Goal: Transaction & Acquisition: Purchase product/service

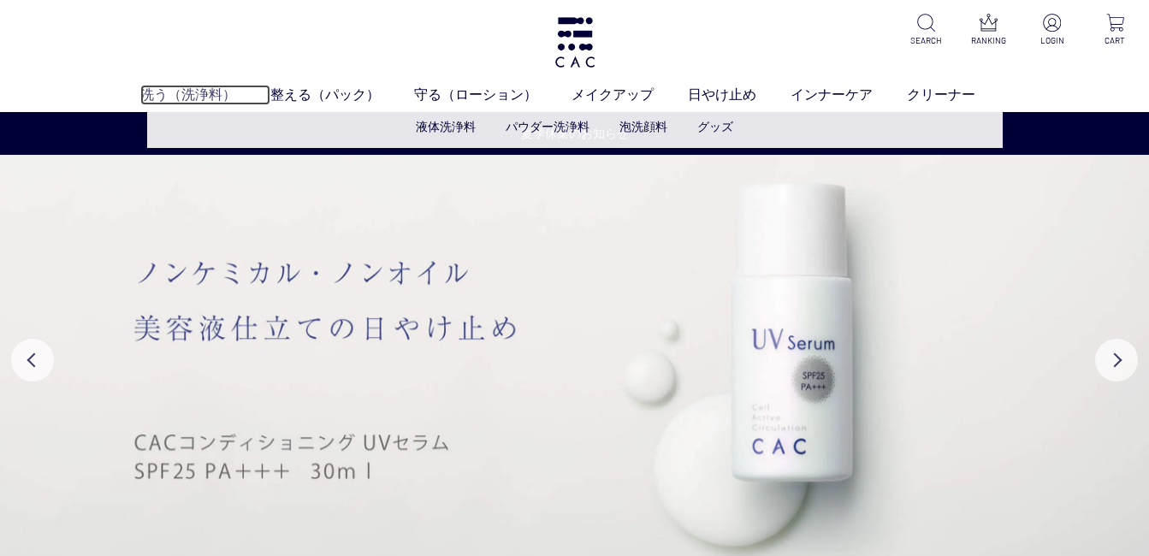
click at [183, 95] on link "洗う（洗浄料）" at bounding box center [205, 95] width 130 height 21
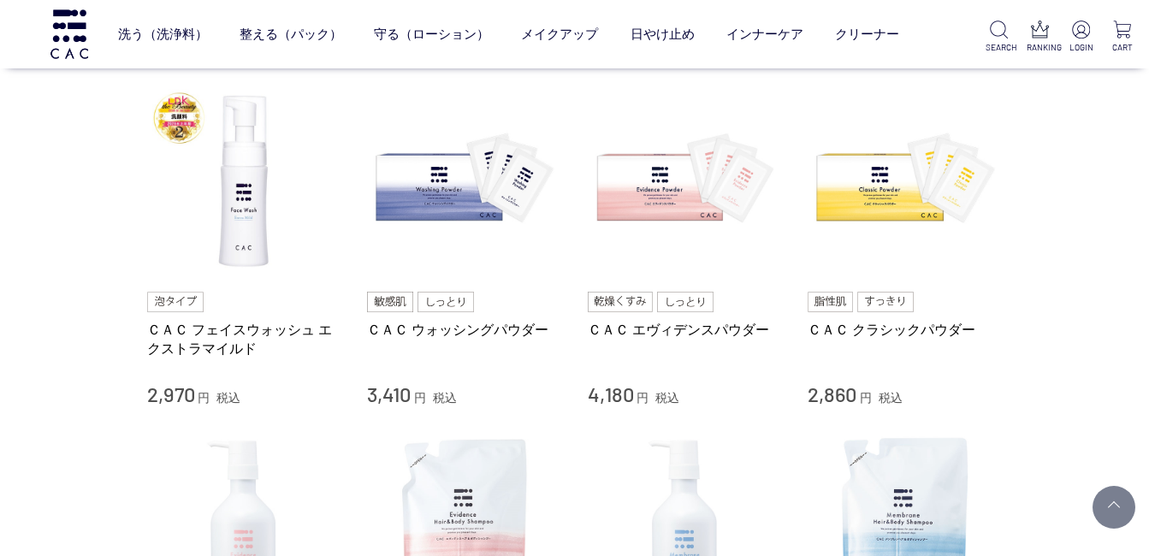
scroll to position [342, 0]
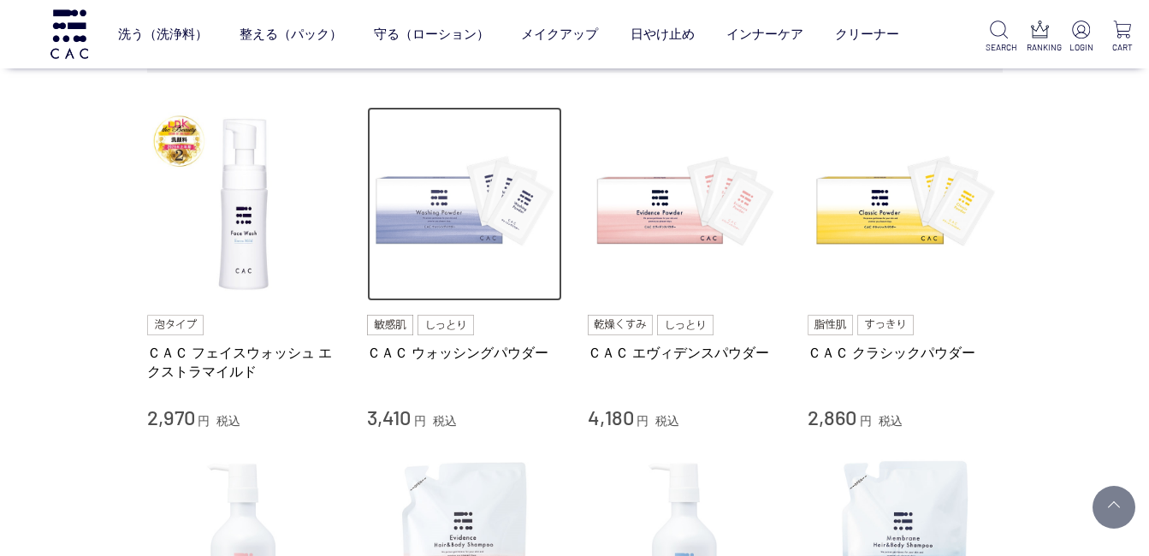
click at [417, 193] on img at bounding box center [464, 204] width 195 height 195
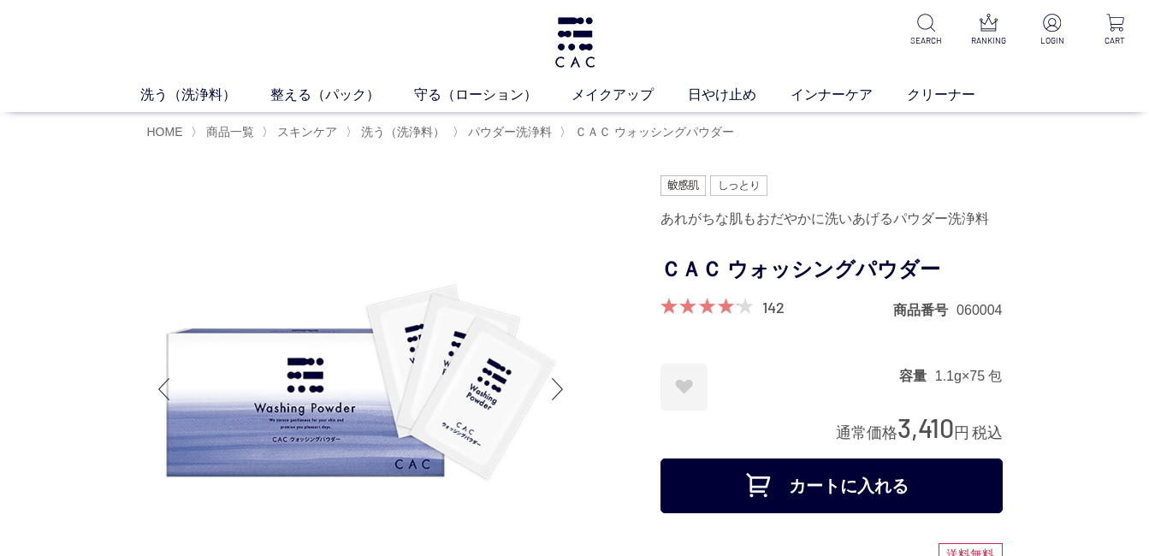
click at [287, 212] on img at bounding box center [361, 389] width 428 height 428
click at [560, 135] on li "〉 ＣＡＣ ウォッシングパウダー" at bounding box center [648, 132] width 179 height 16
click at [478, 334] on img at bounding box center [361, 389] width 428 height 428
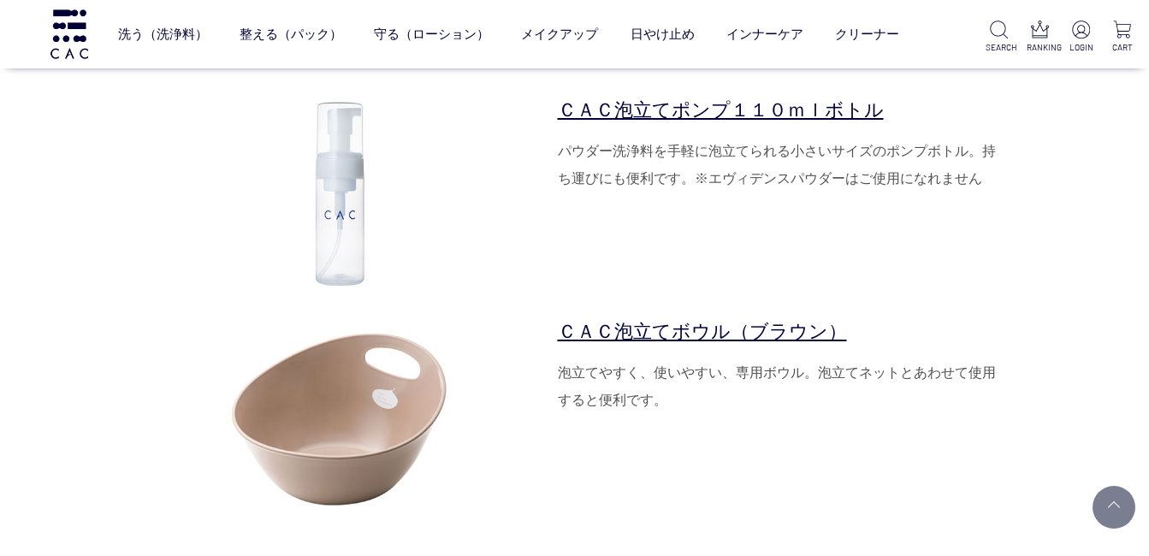
scroll to position [6414, 0]
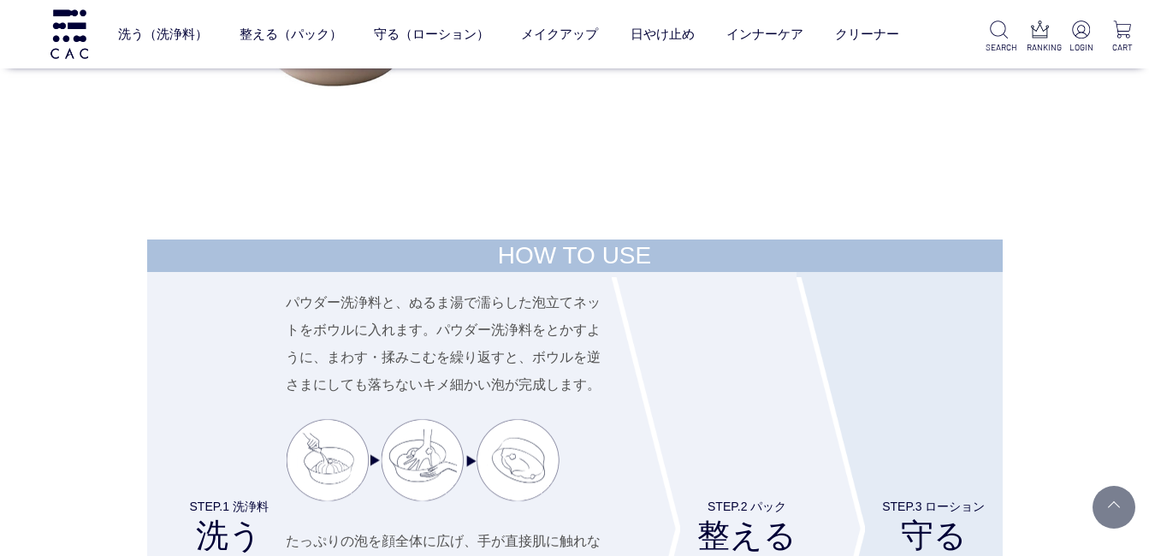
click at [304, 74] on ul "ベース アイ フェイスカラー リップ" at bounding box center [508, 72] width 781 height 42
click at [1102, 500] on link at bounding box center [1113, 507] width 43 height 43
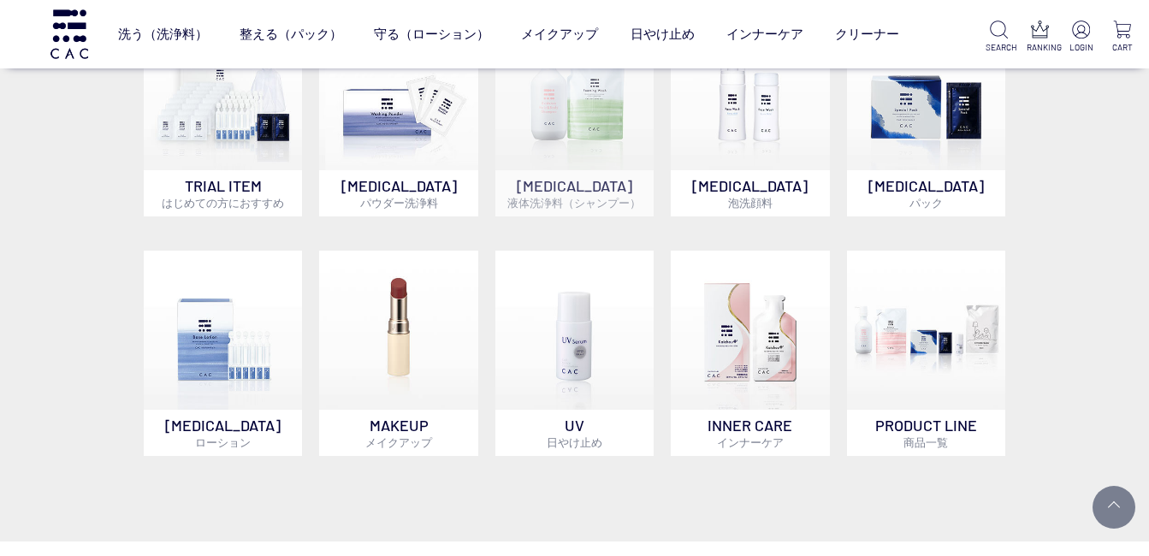
scroll to position [770, 0]
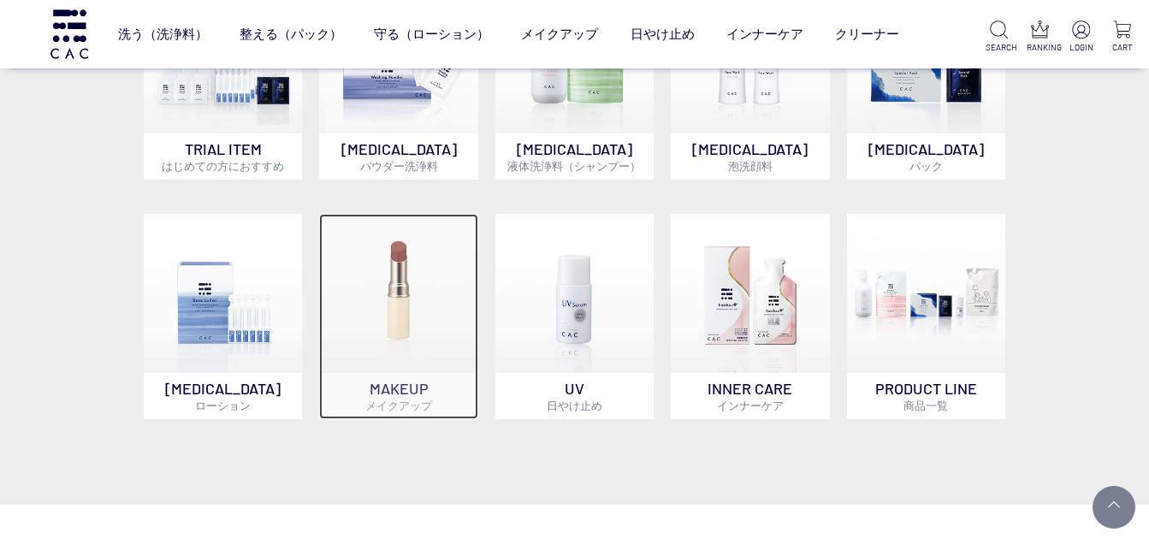
click at [375, 339] on img at bounding box center [398, 293] width 158 height 158
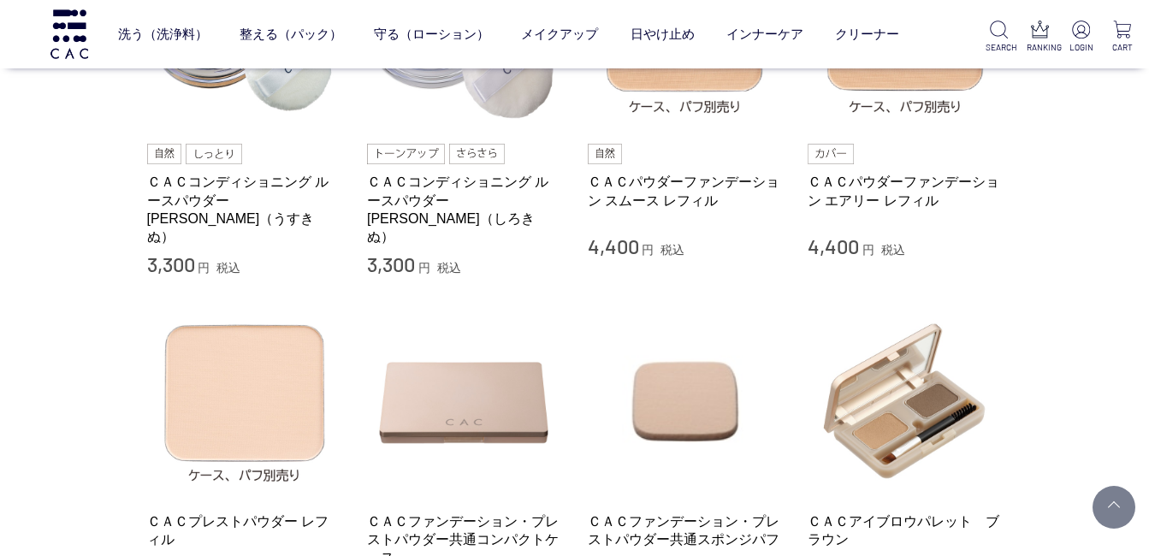
scroll to position [171, 0]
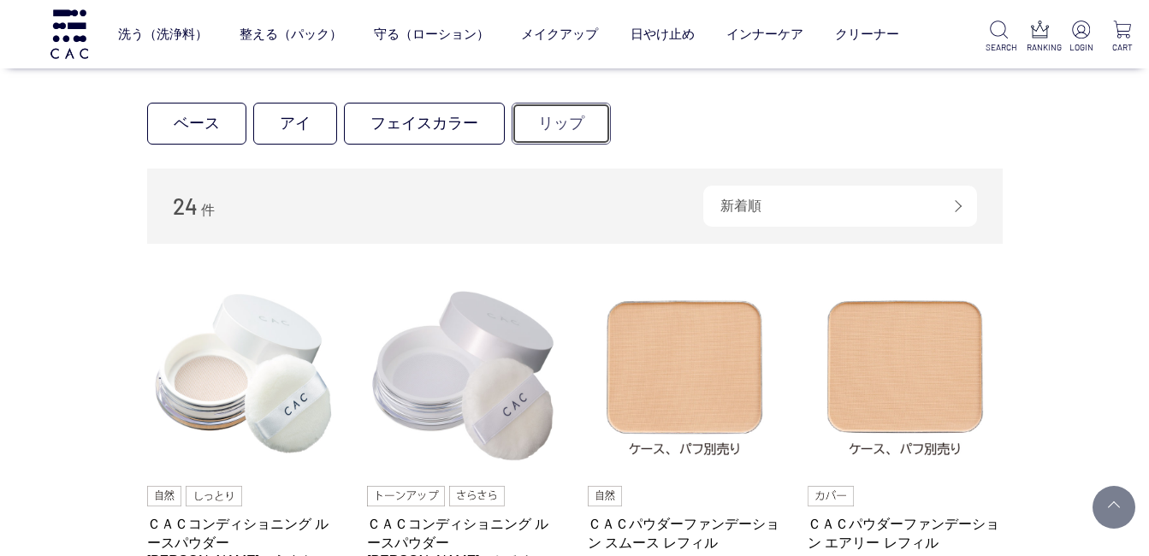
click at [554, 123] on link "リップ" at bounding box center [560, 124] width 99 height 42
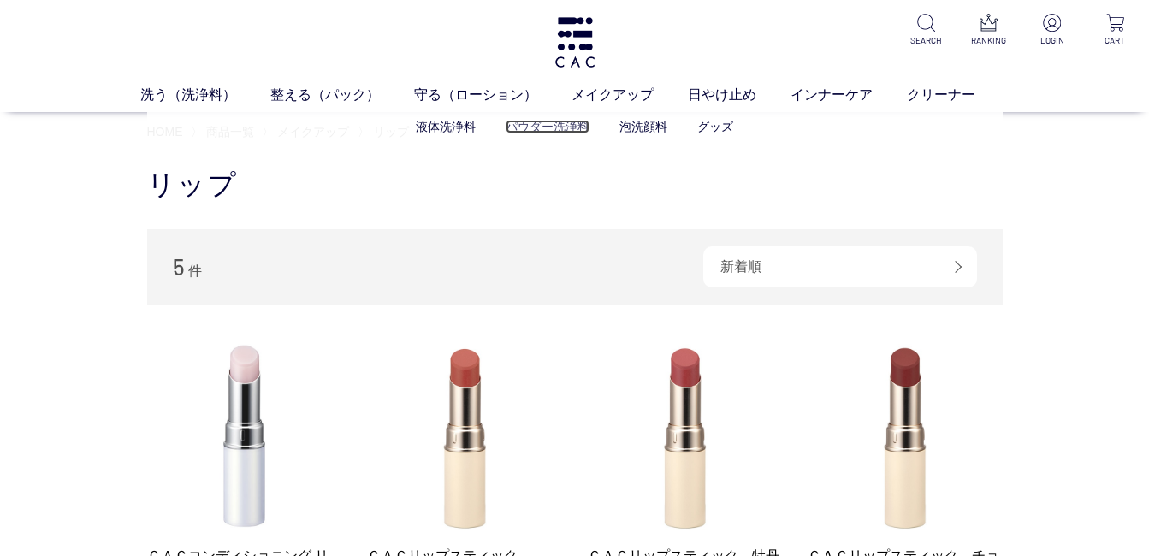
click at [571, 127] on link "パウダー洗浄料" at bounding box center [547, 127] width 84 height 14
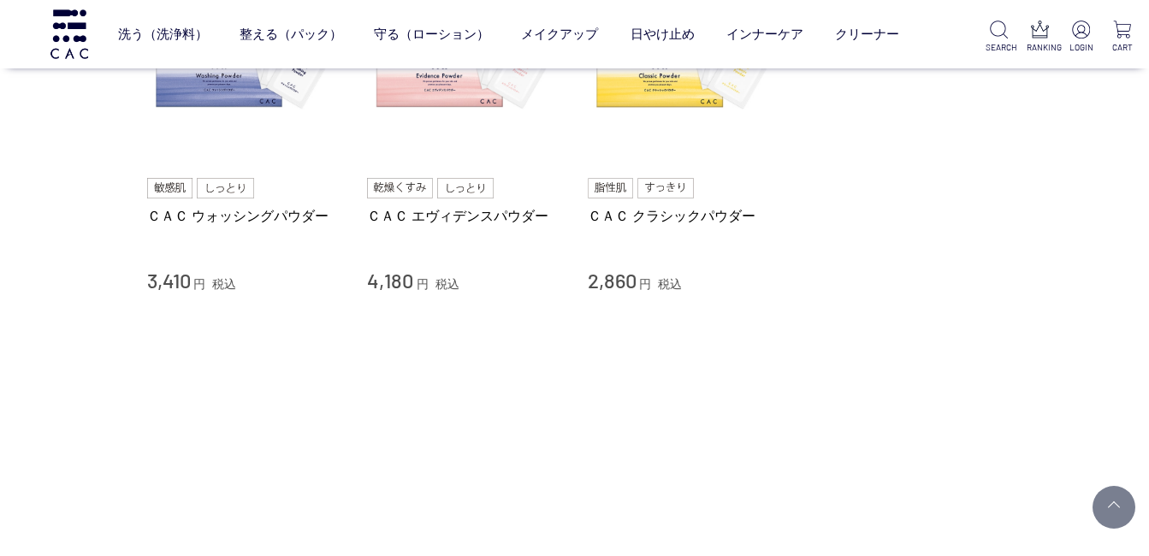
scroll to position [171, 0]
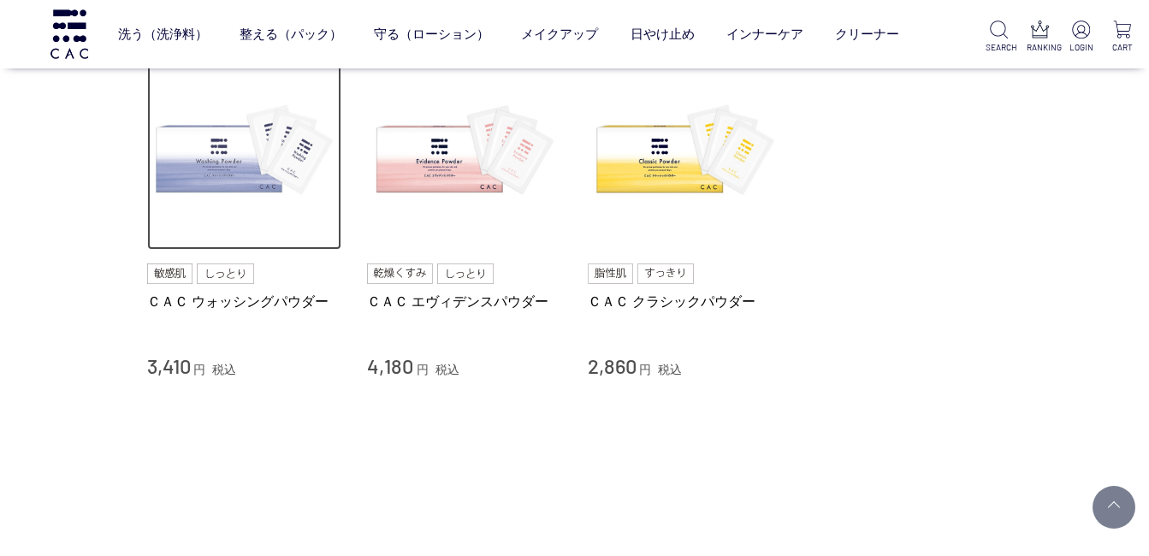
click at [245, 196] on img at bounding box center [244, 153] width 195 height 195
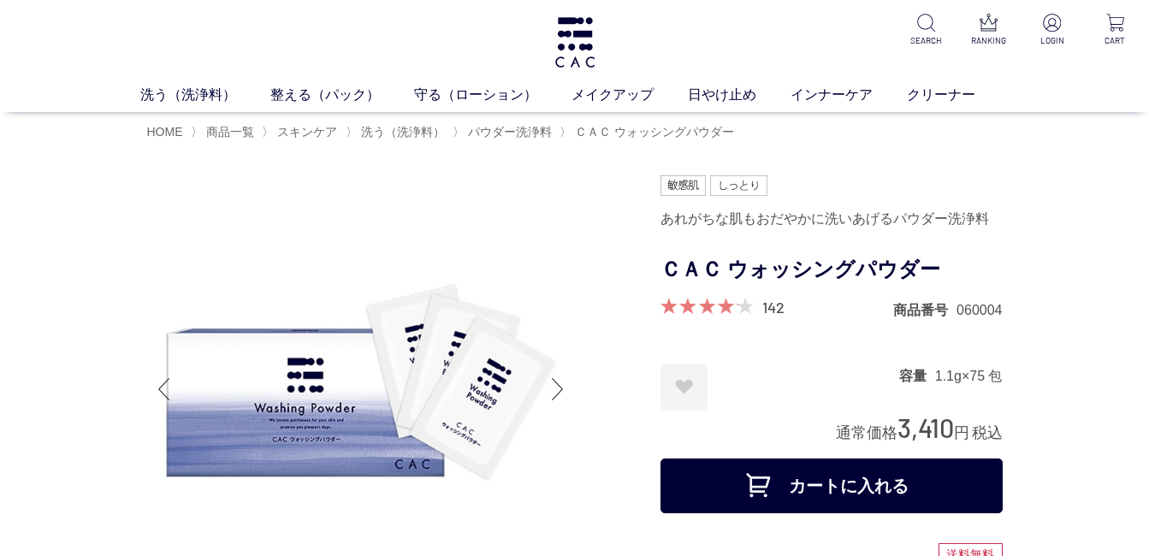
click at [851, 477] on button "カートに入れる" at bounding box center [831, 485] width 342 height 55
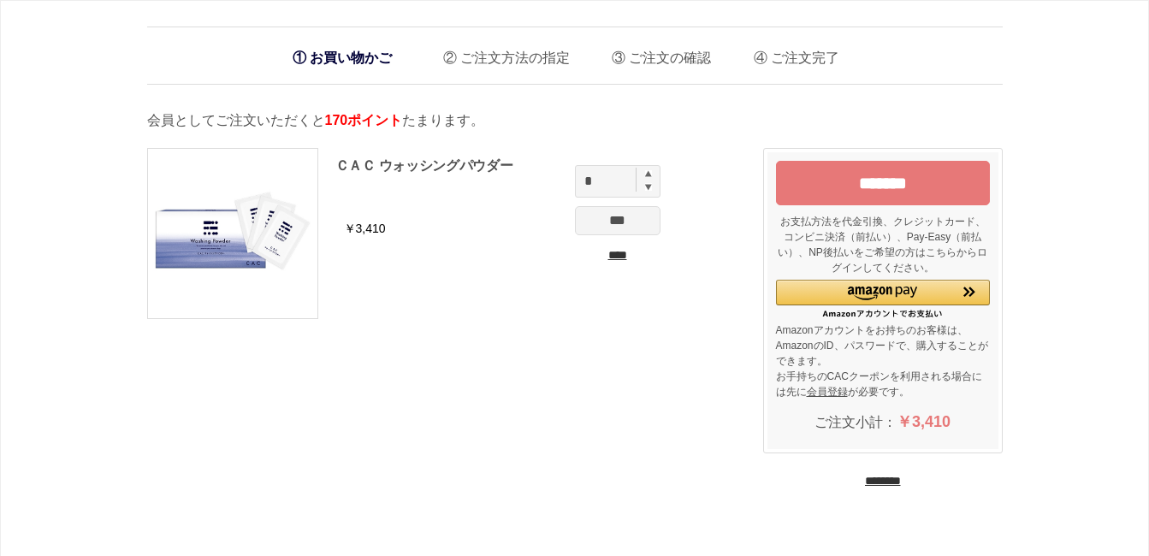
click at [647, 175] on img at bounding box center [648, 173] width 7 height 7
type input "*"
click at [629, 215] on input "***" at bounding box center [618, 220] width 86 height 29
click at [874, 174] on input "*******" at bounding box center [883, 183] width 214 height 44
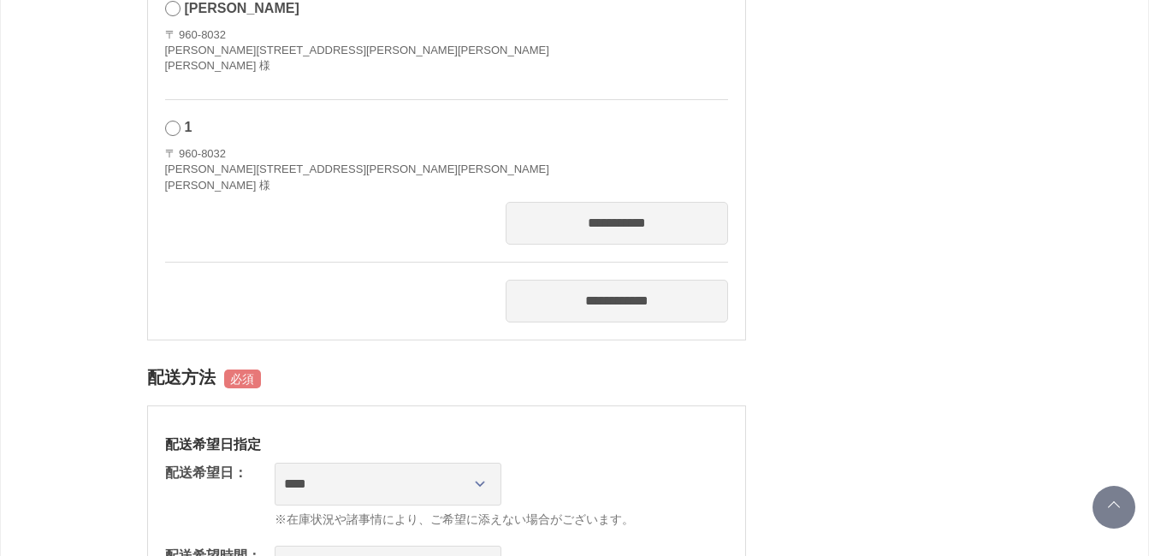
scroll to position [599, 0]
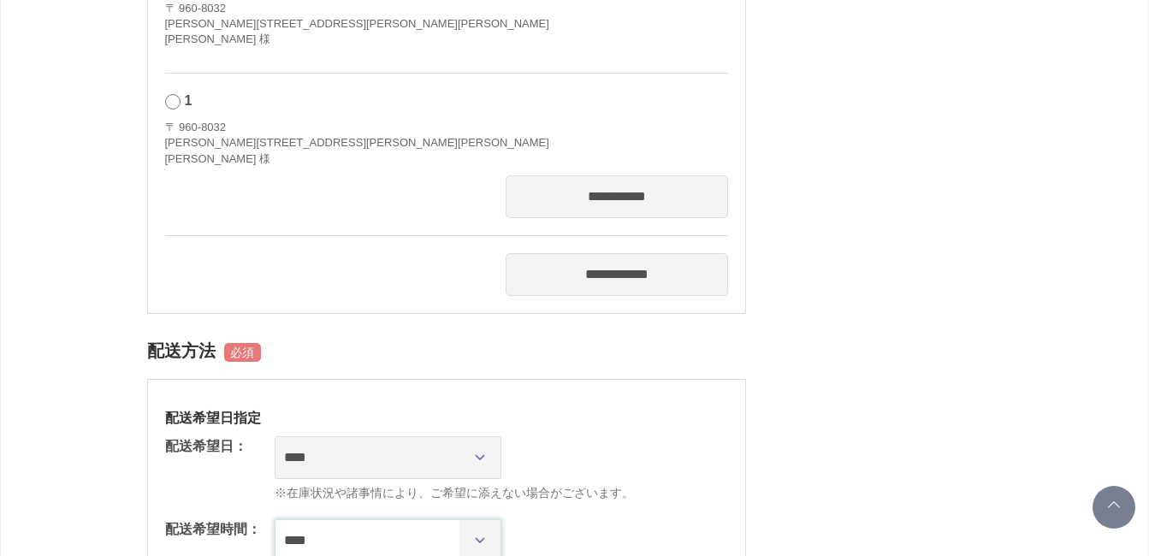
click at [485, 519] on select "**** *** ****** ****** ****** ******" at bounding box center [388, 540] width 227 height 43
click at [275, 519] on select "**** *** ****** ****** ****** ******" at bounding box center [388, 540] width 227 height 43
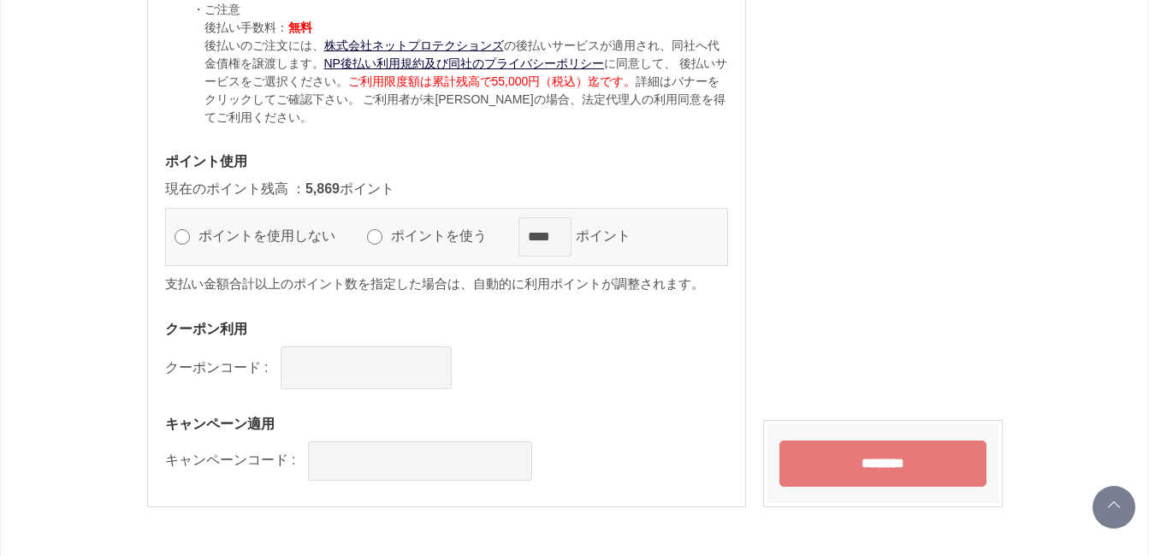
scroll to position [1796, 0]
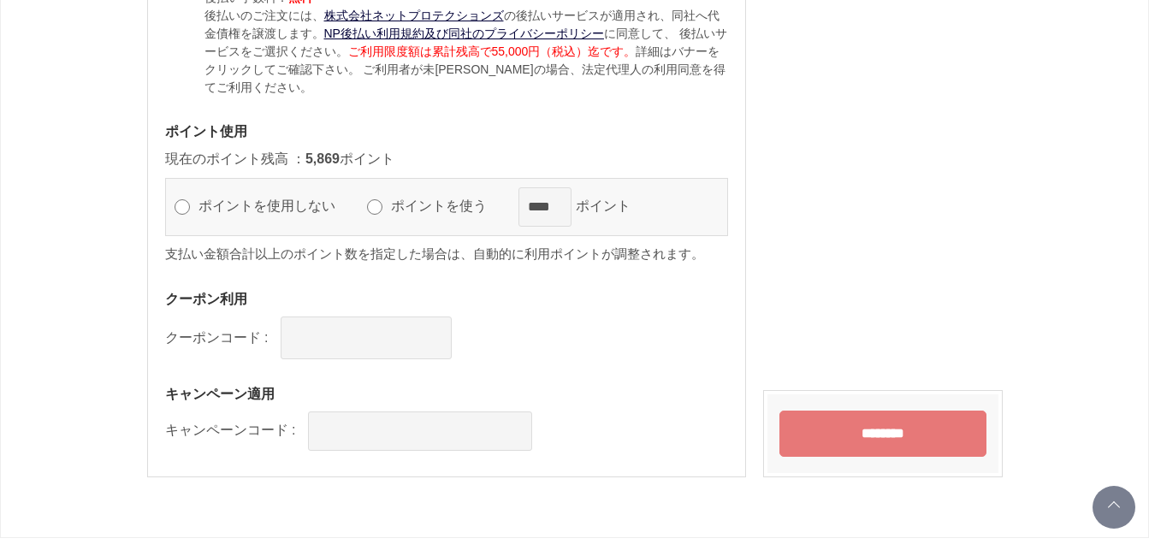
click at [875, 411] on input "********" at bounding box center [882, 434] width 207 height 46
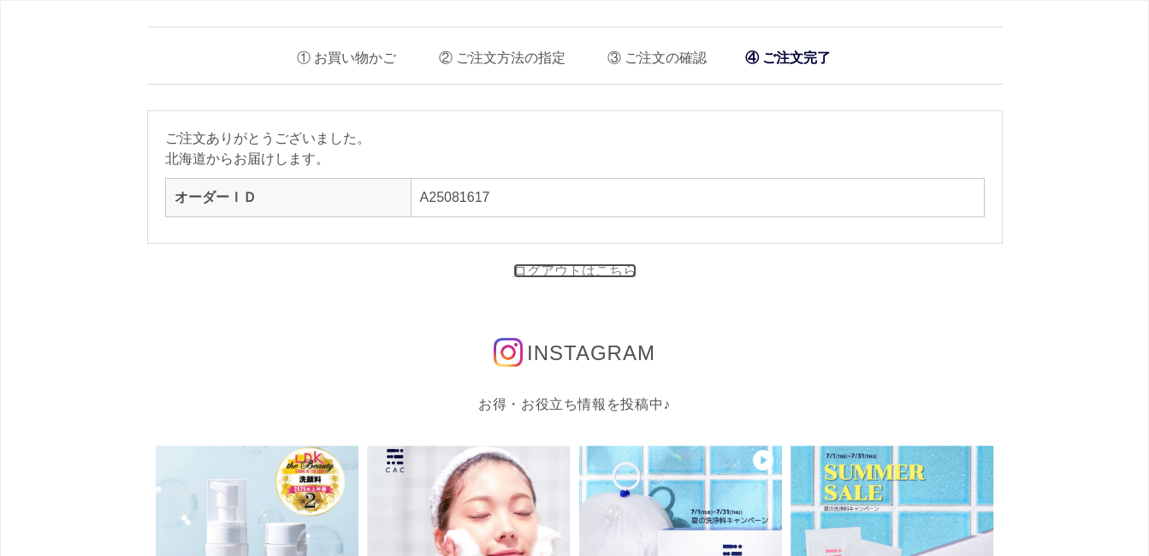
click at [569, 272] on link "ログアウトはこちら" at bounding box center [574, 270] width 123 height 15
